Goal: Information Seeking & Learning: Learn about a topic

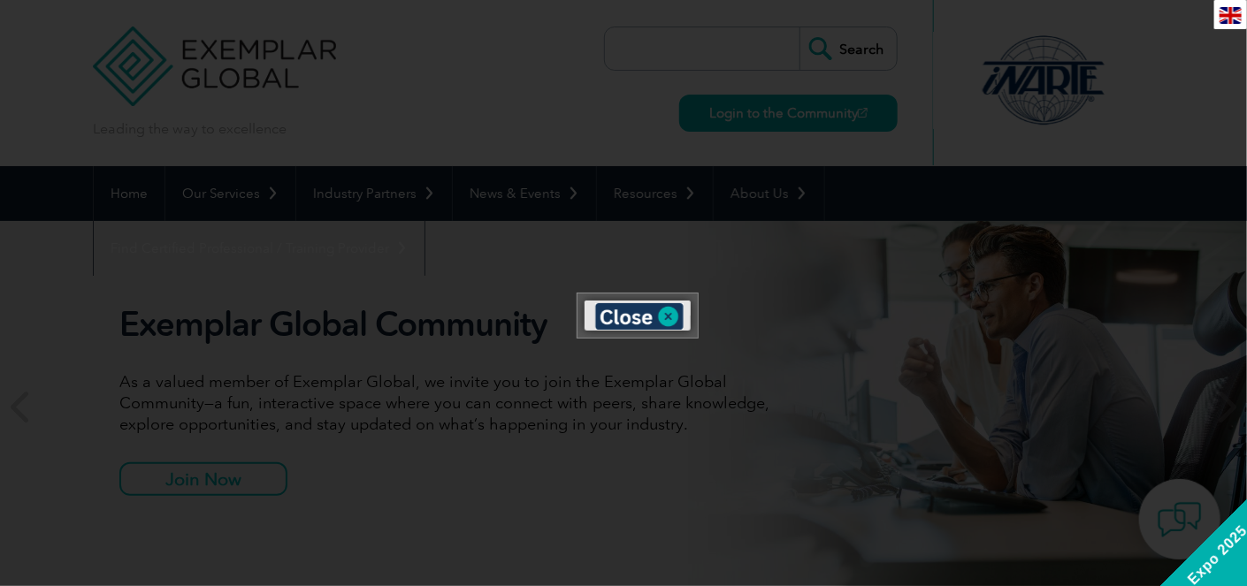
click at [779, 483] on div at bounding box center [623, 293] width 1247 height 586
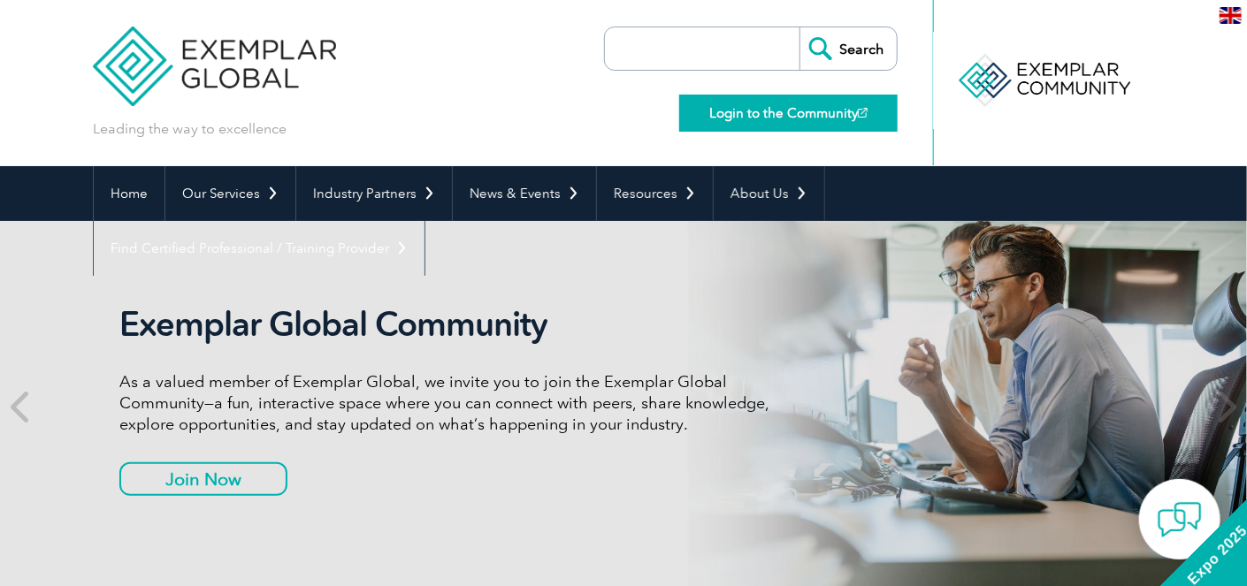
click at [760, 112] on link "Login to the Community" at bounding box center [788, 113] width 218 height 37
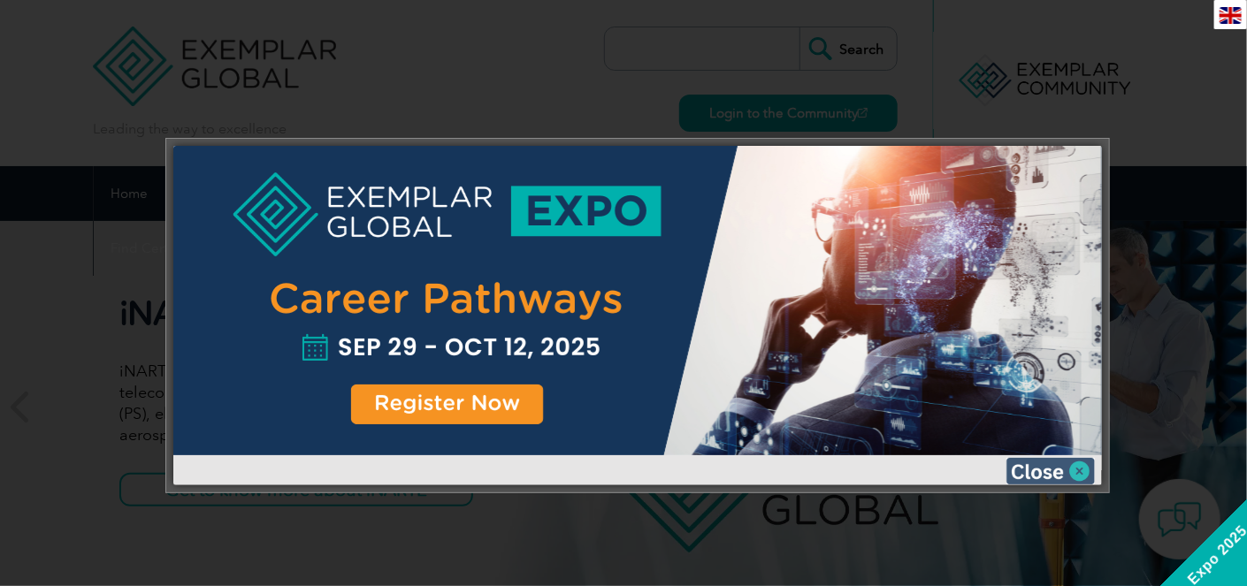
click at [1065, 470] on img at bounding box center [1050, 471] width 88 height 27
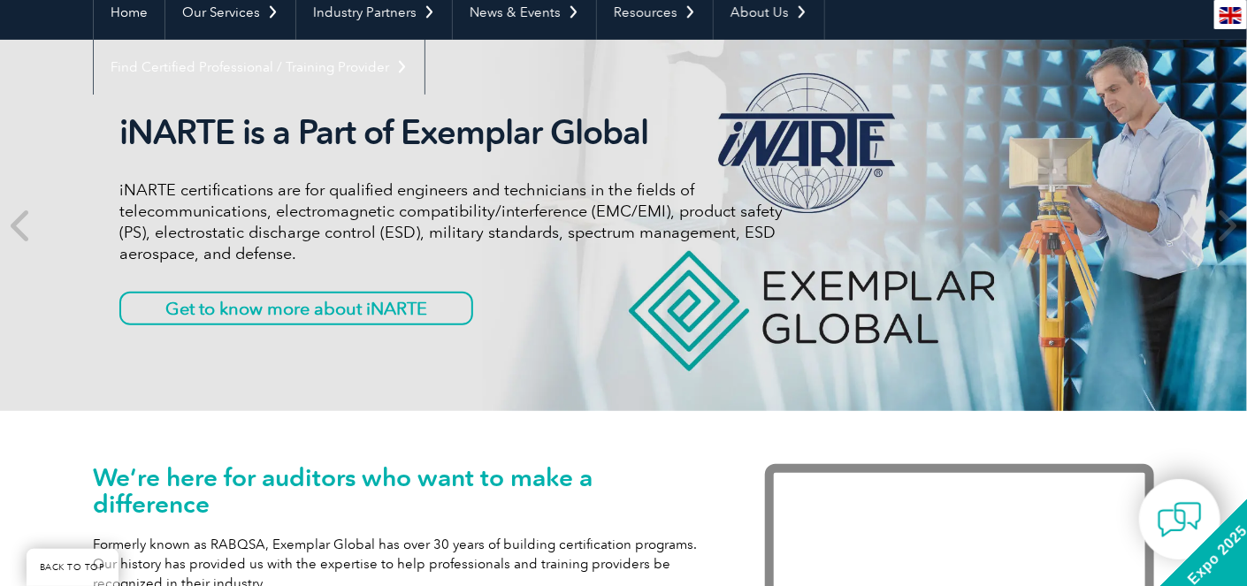
scroll to position [88, 0]
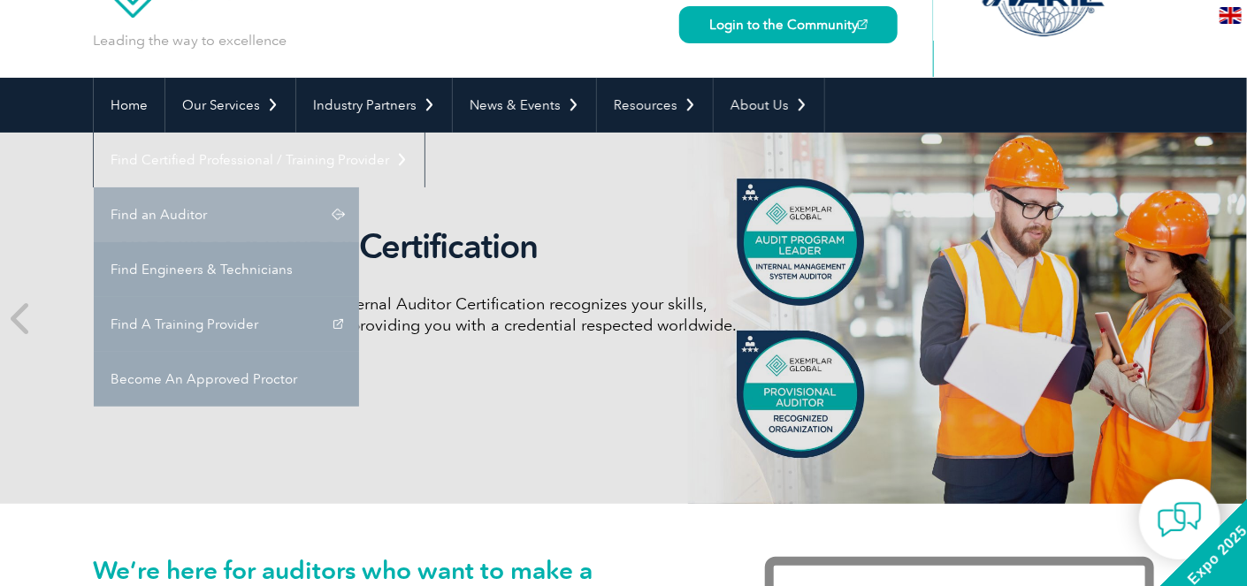
click at [359, 187] on link "Find an Auditor" at bounding box center [226, 214] width 265 height 55
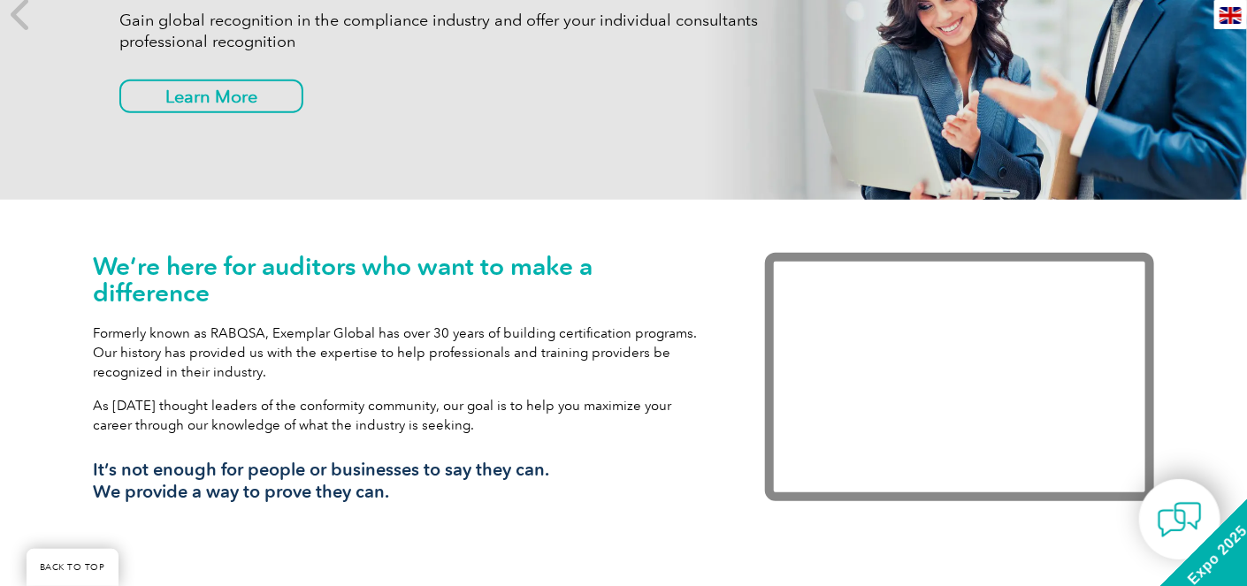
scroll to position [177, 0]
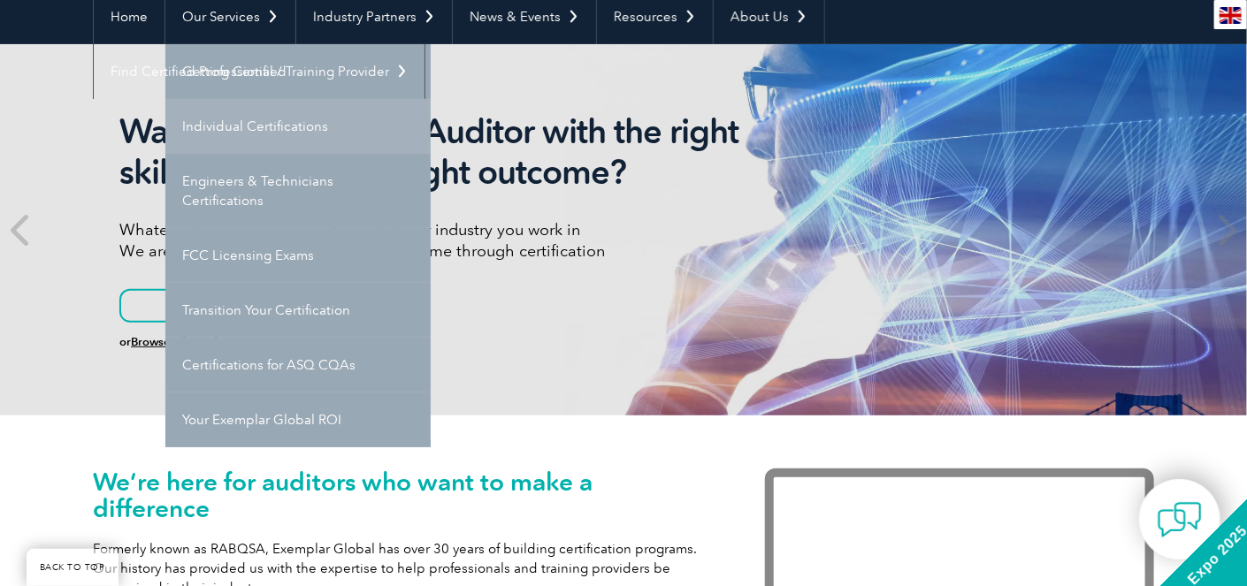
click at [280, 136] on link "Individual Certifications" at bounding box center [297, 126] width 265 height 55
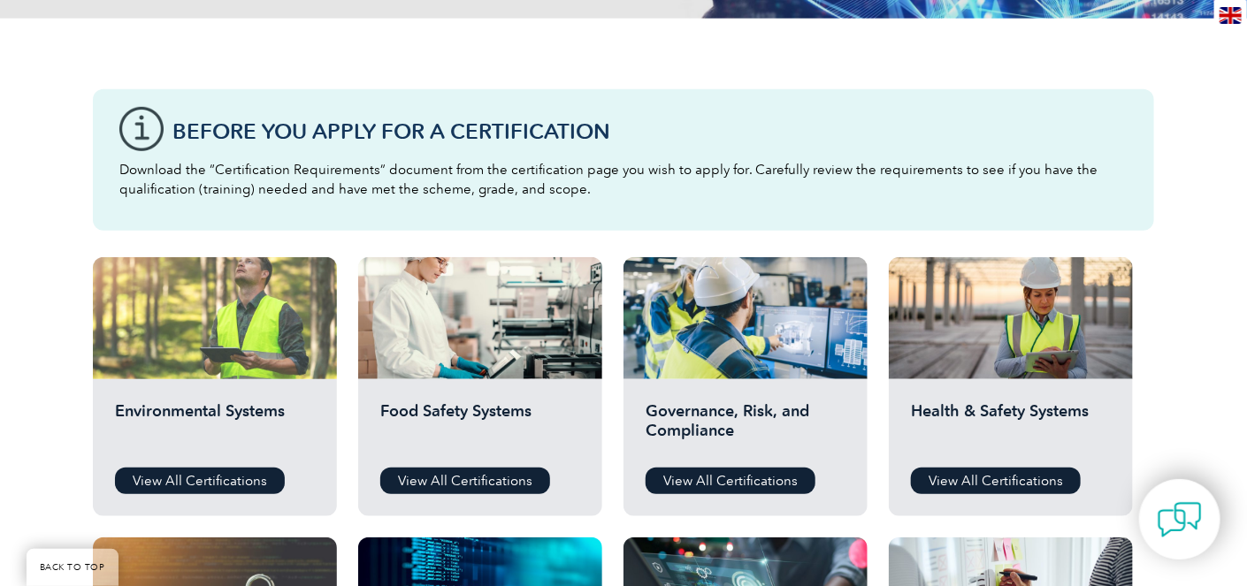
scroll to position [442, 0]
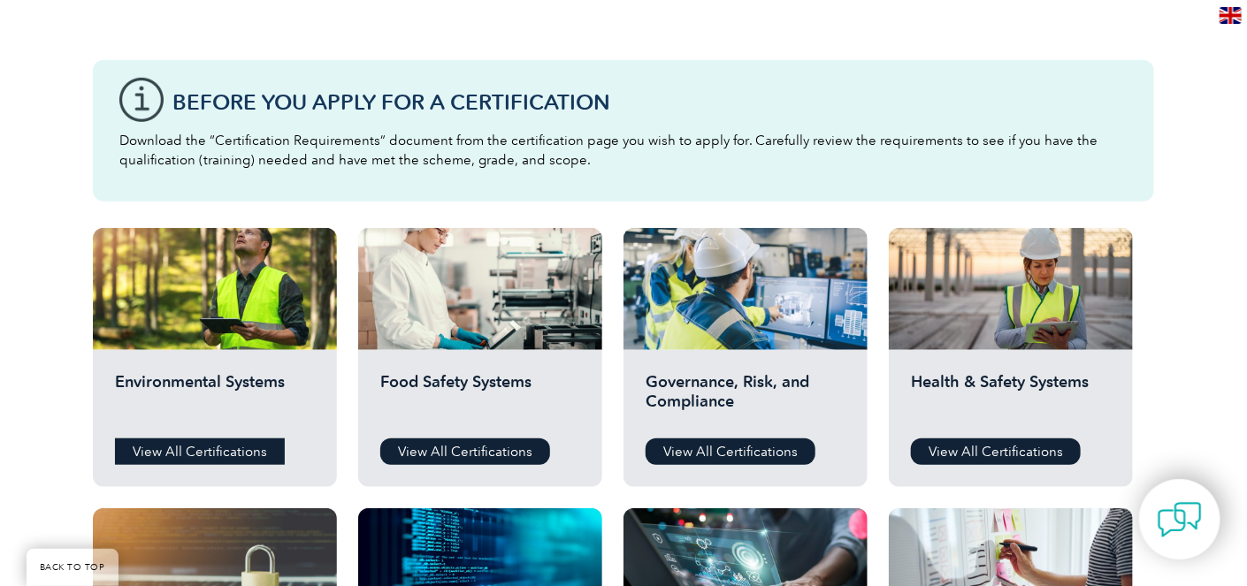
click at [205, 454] on link "View All Certifications" at bounding box center [200, 452] width 170 height 27
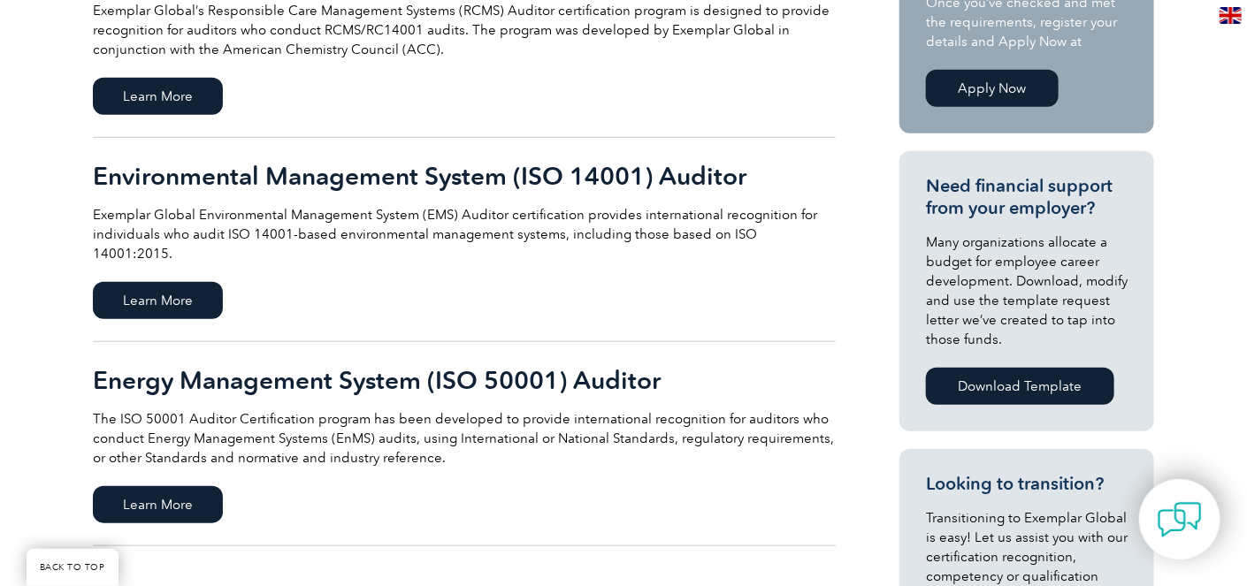
scroll to position [354, 0]
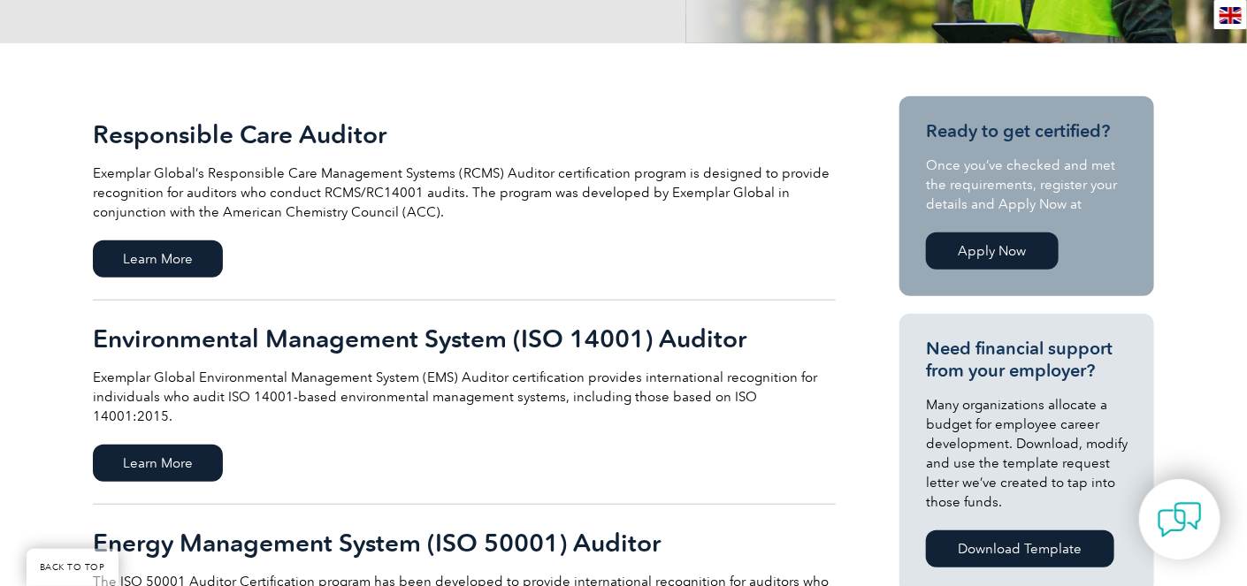
click at [256, 338] on h2 "Environmental Management System (ISO 14001) Auditor" at bounding box center [464, 339] width 743 height 28
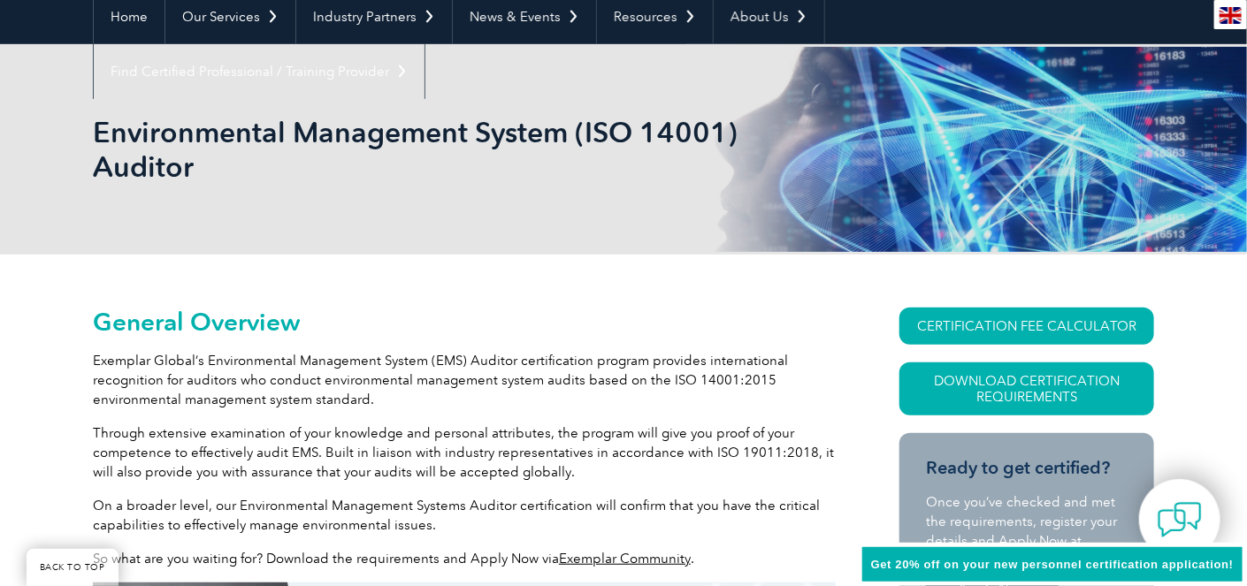
scroll to position [354, 0]
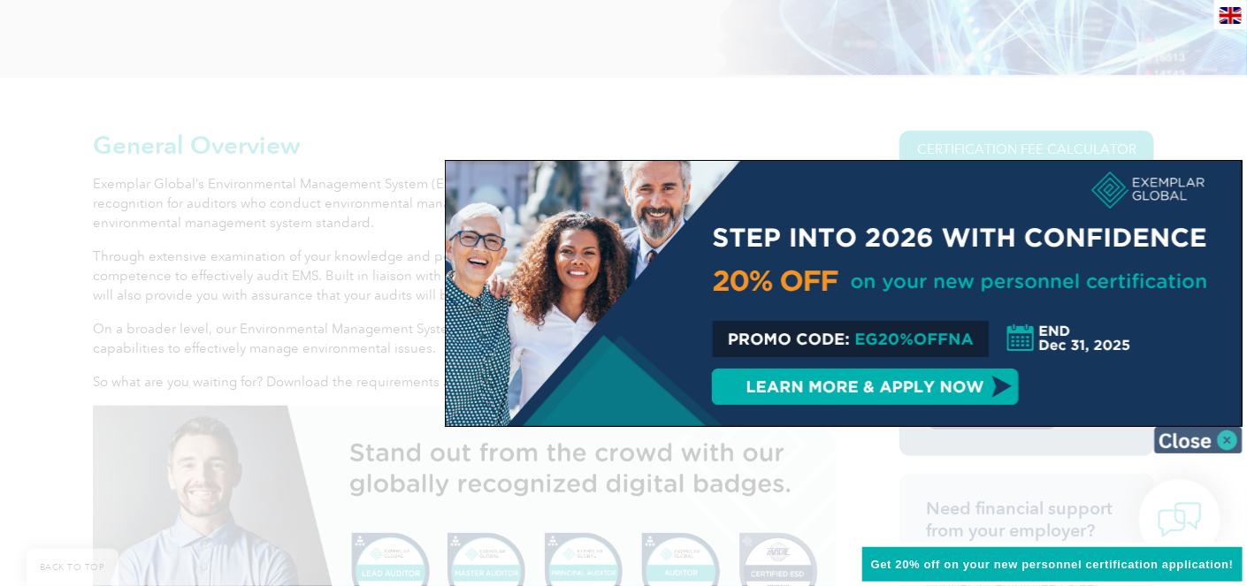
click at [1193, 440] on img at bounding box center [1198, 440] width 88 height 27
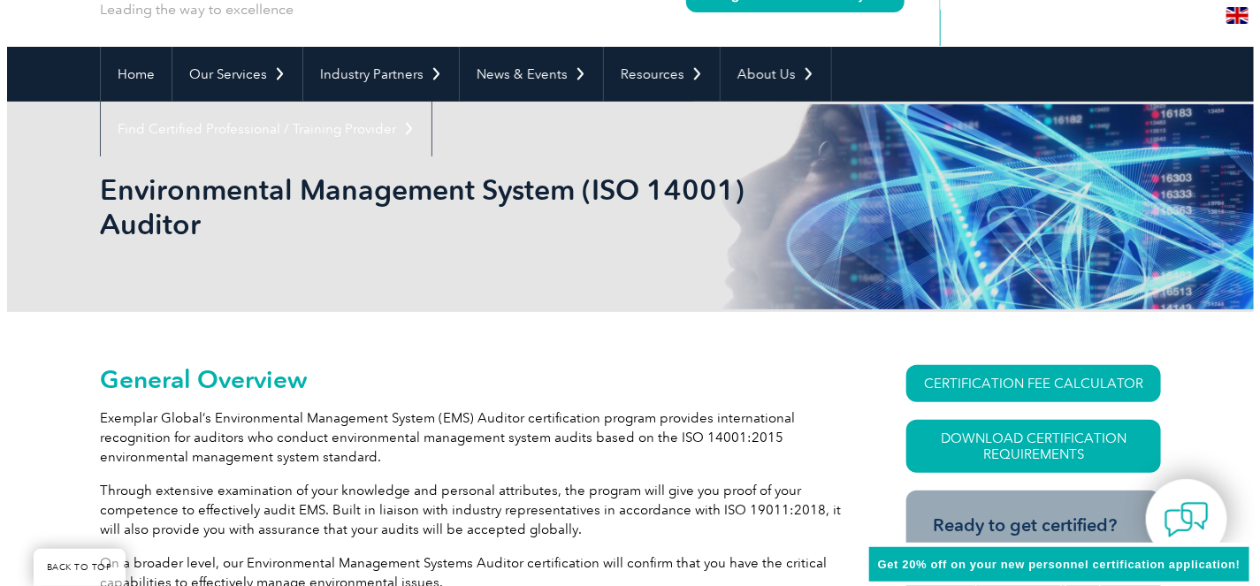
scroll to position [265, 0]
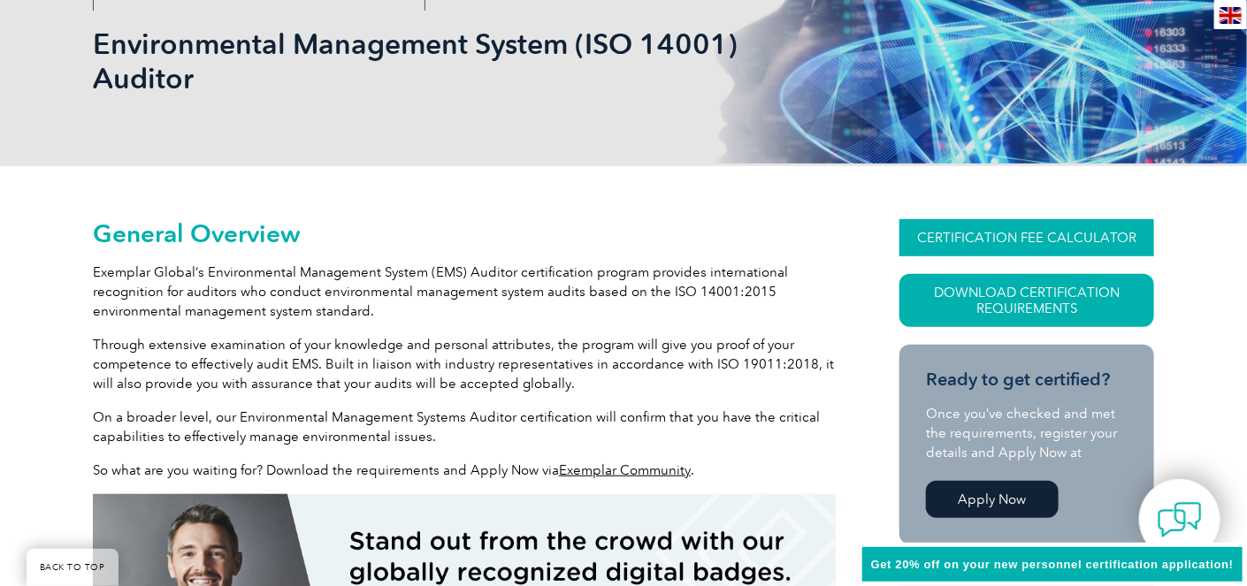
click at [1002, 242] on link "CERTIFICATION FEE CALCULATOR" at bounding box center [1026, 237] width 255 height 37
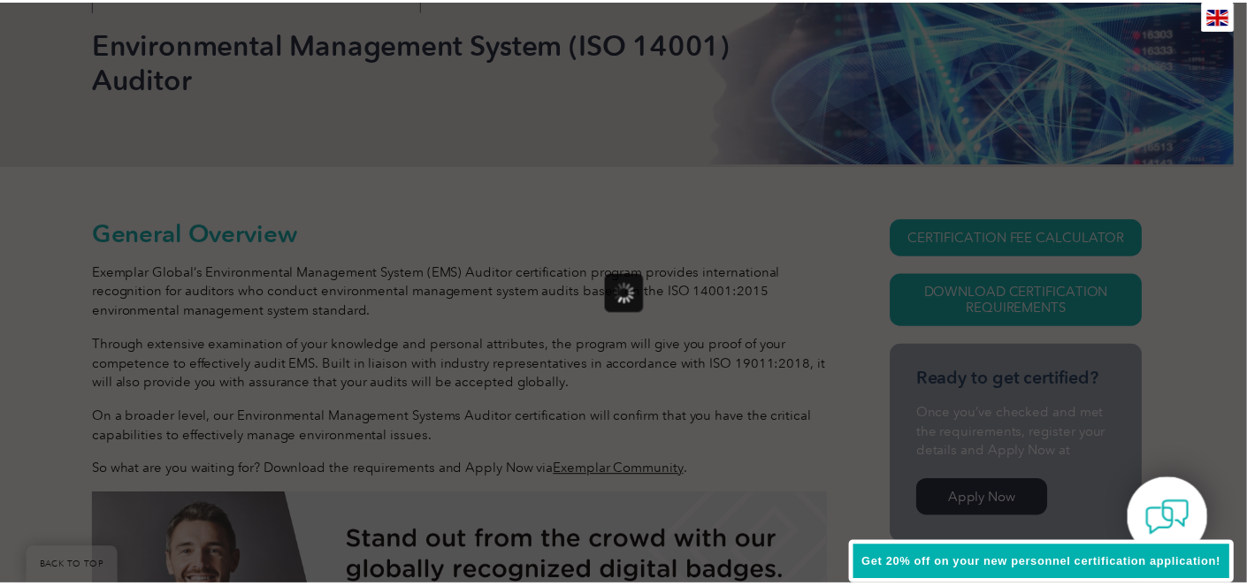
scroll to position [0, 0]
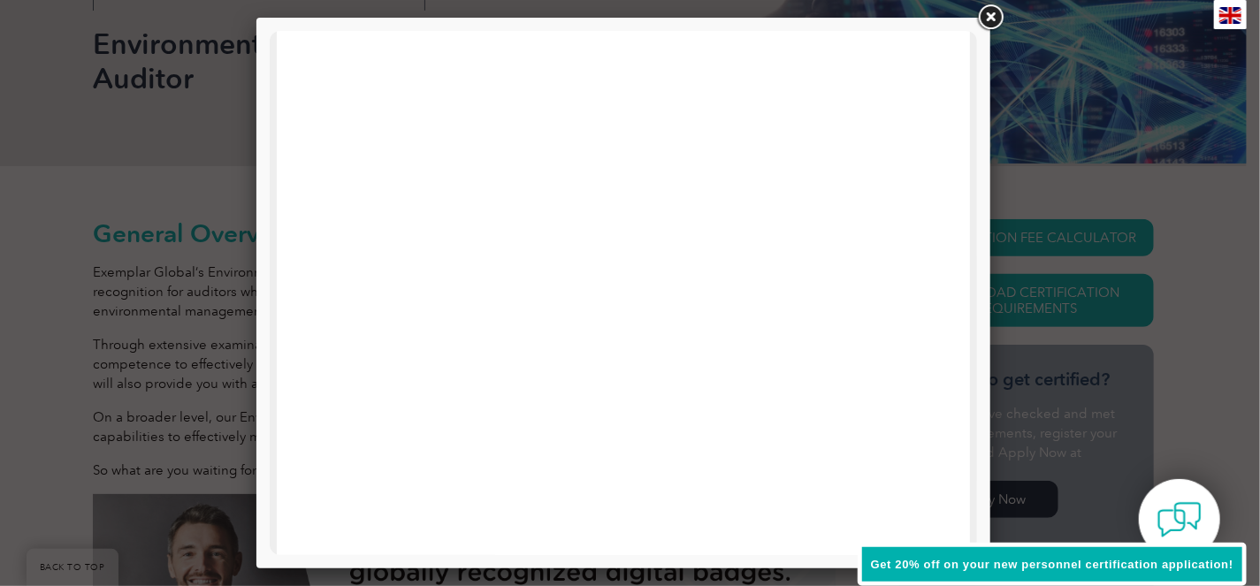
click at [985, 12] on link at bounding box center [990, 18] width 32 height 32
